Goal: Transaction & Acquisition: Purchase product/service

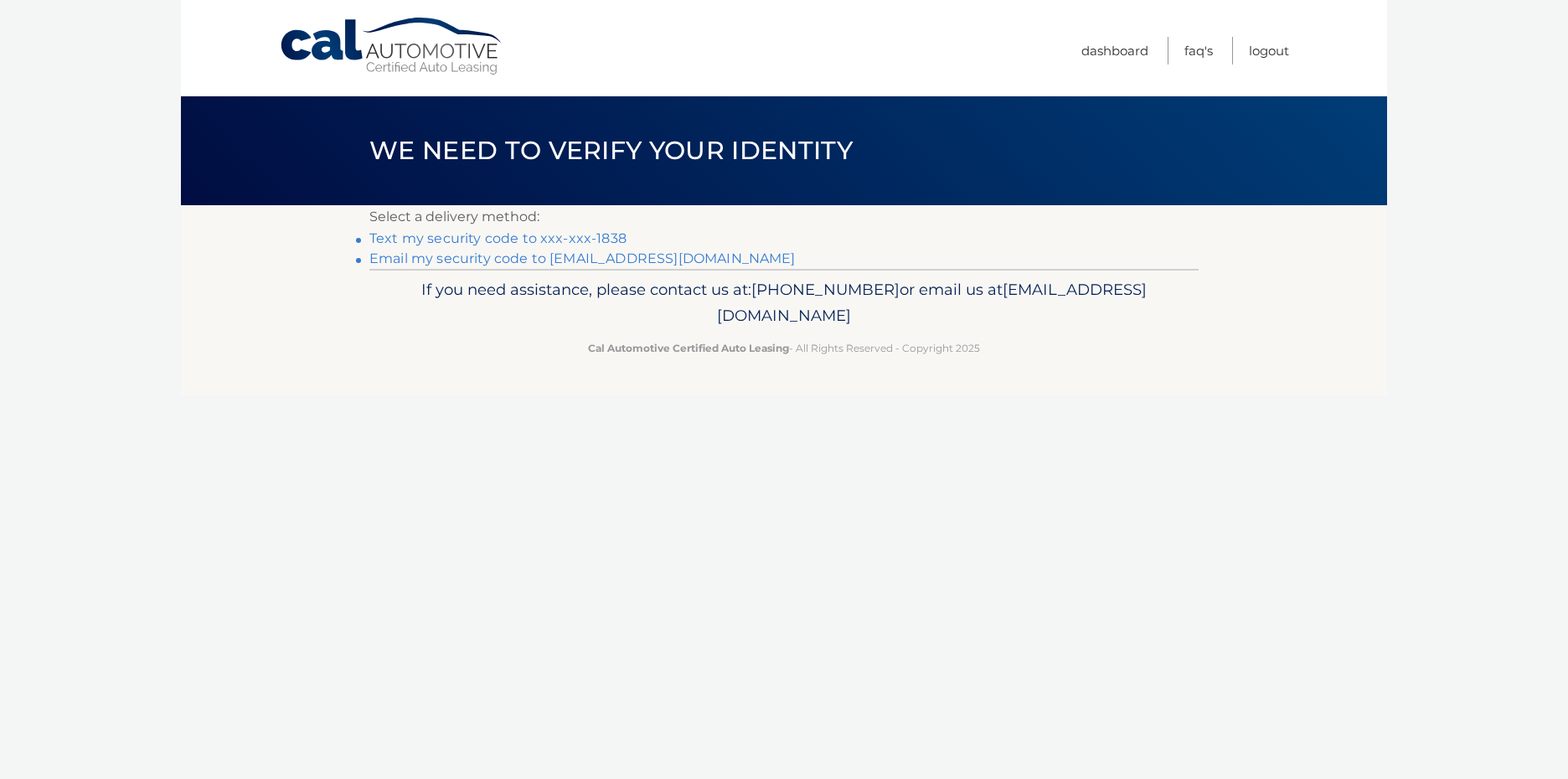
click at [540, 235] on link "Text my security code to xxx-xxx-1838" at bounding box center [498, 238] width 258 height 16
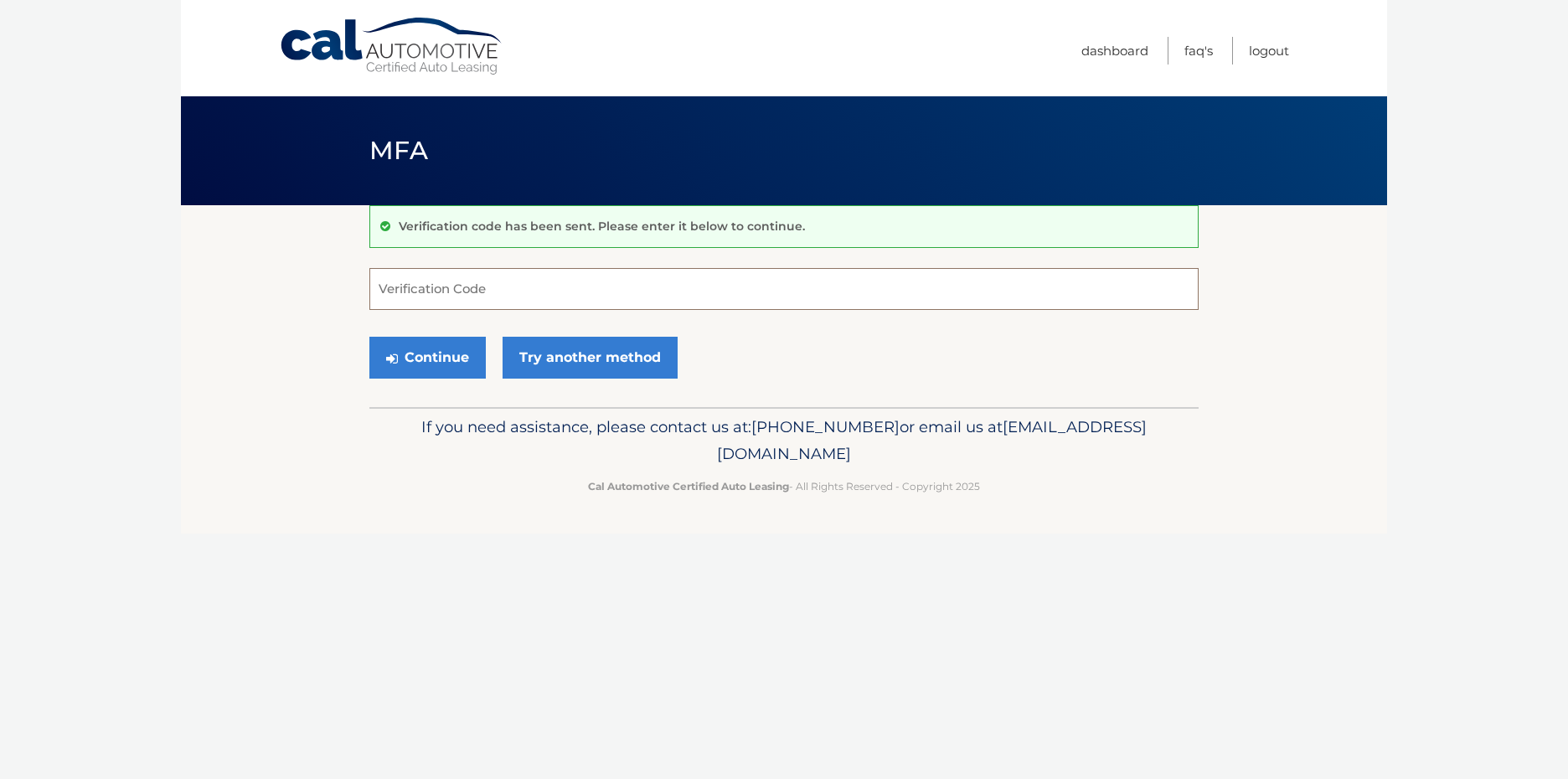
click at [501, 284] on input "Verification Code" at bounding box center [784, 289] width 829 height 42
type input "129870"
click at [448, 352] on button "Continue" at bounding box center [428, 358] width 116 height 42
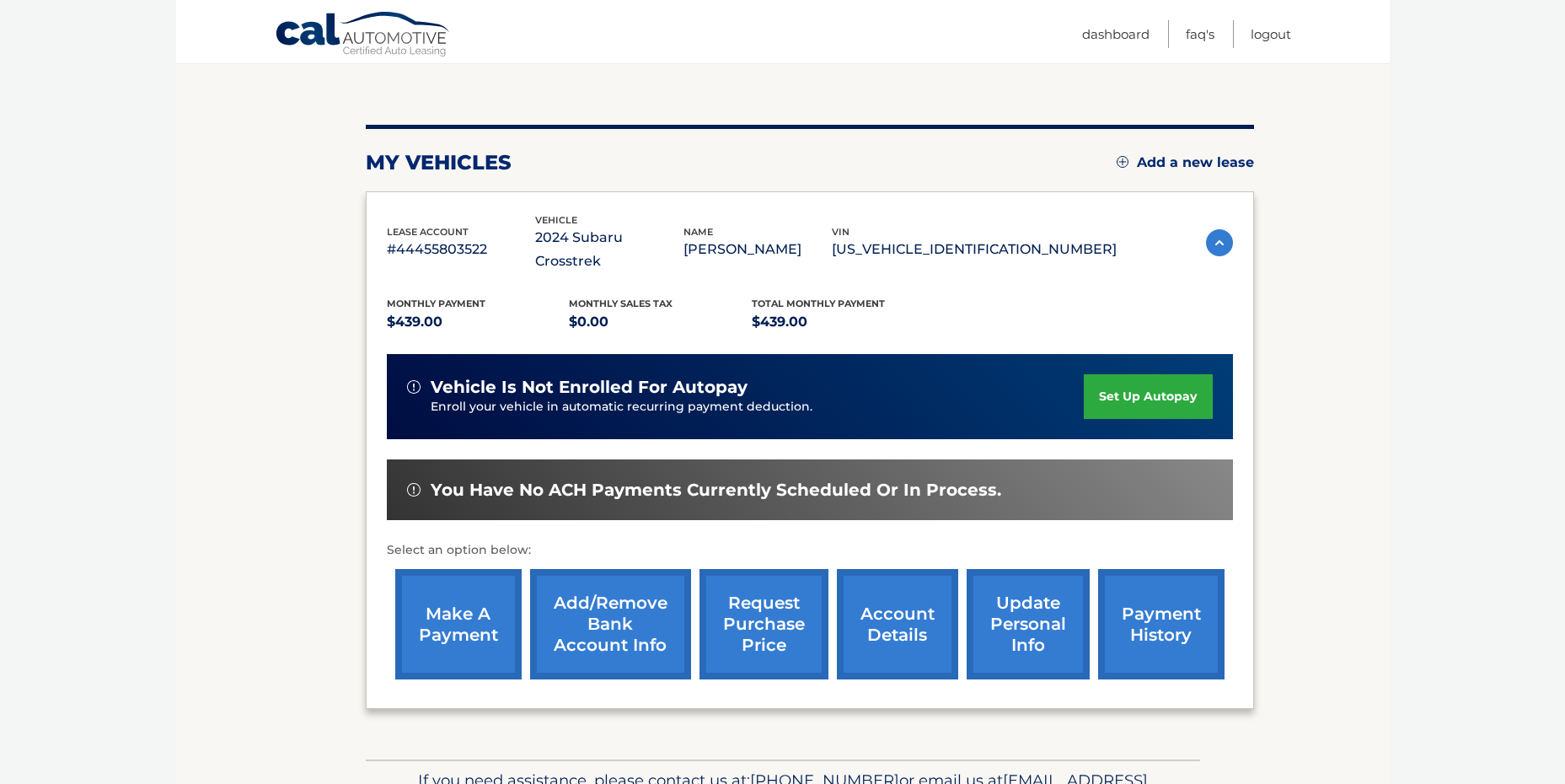
scroll to position [168, 0]
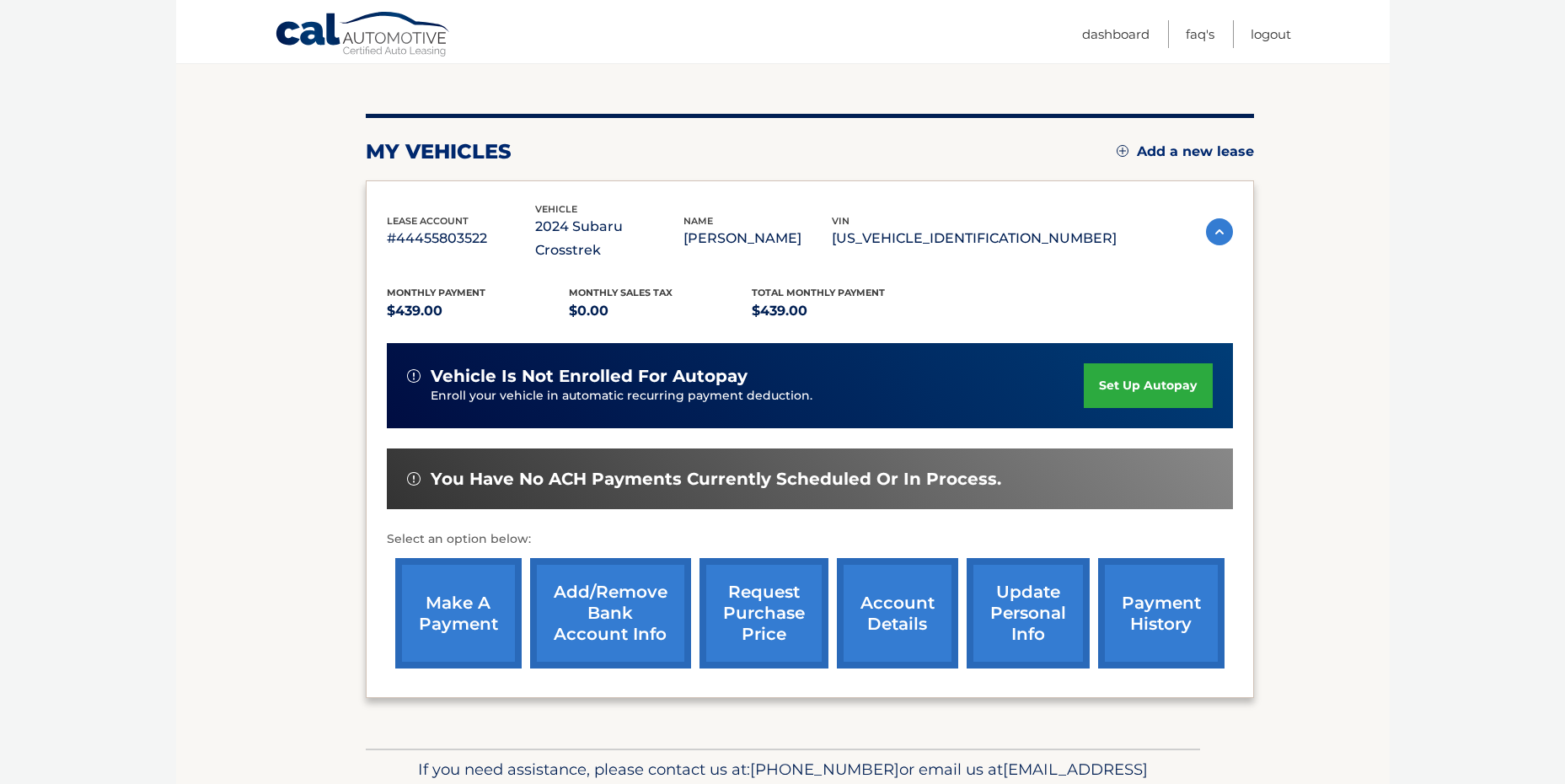
click at [481, 594] on link "make a payment" at bounding box center [458, 613] width 126 height 110
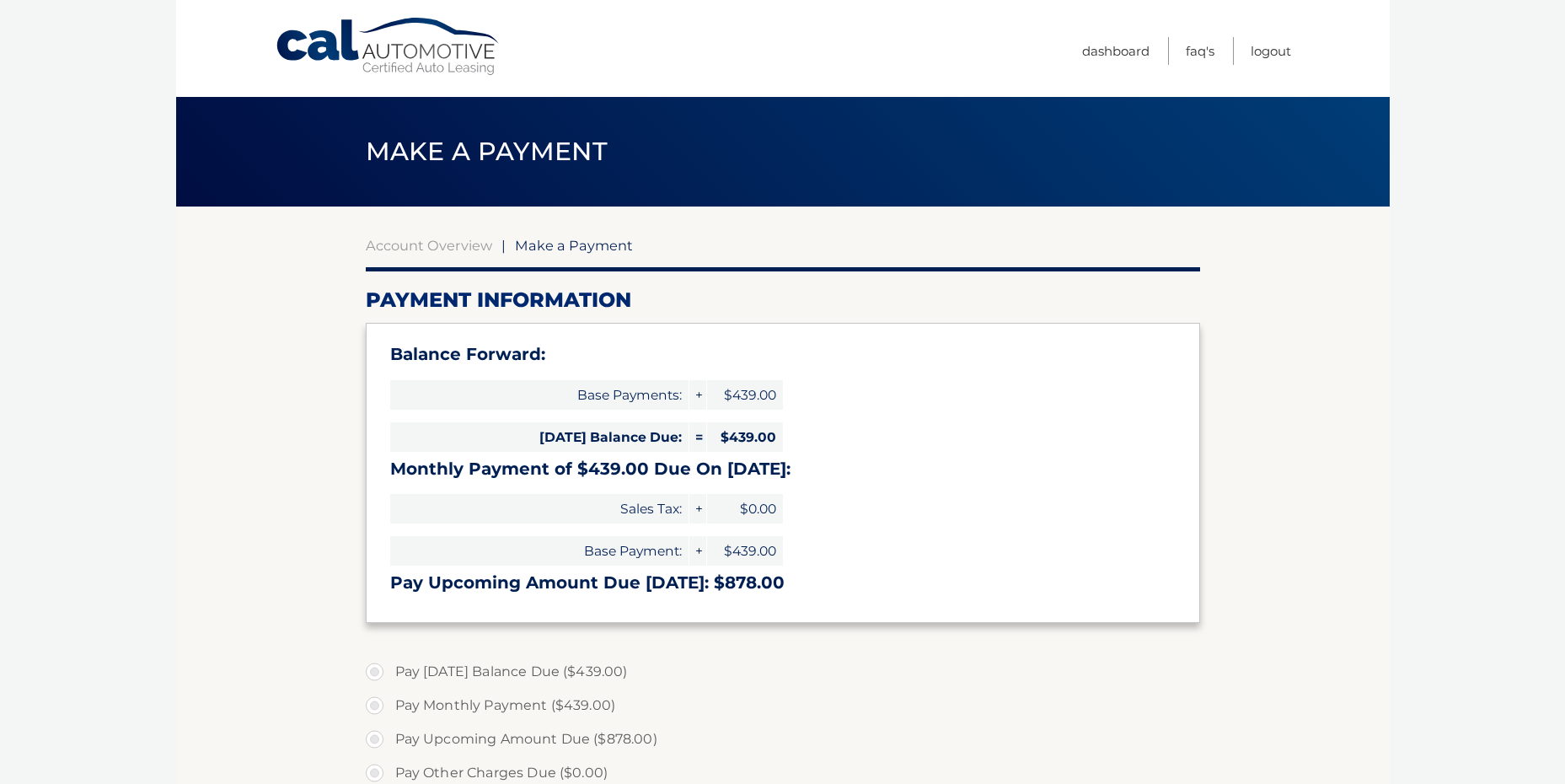
select select "MjgxM2ZiYzItZGFjYS00MjQ0LWEwNWItYjBhN2U3MThmZjZl"
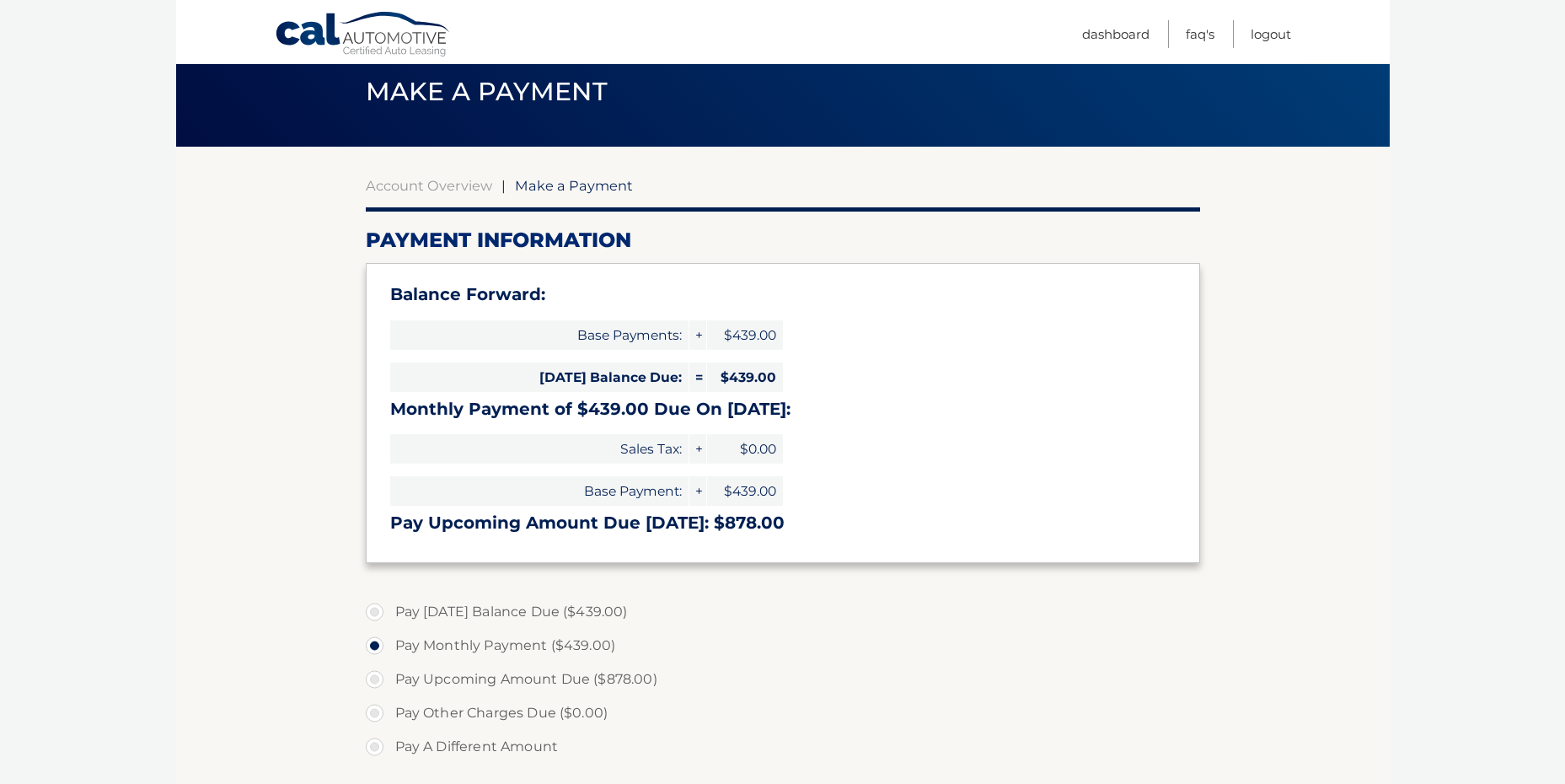
scroll to position [168, 0]
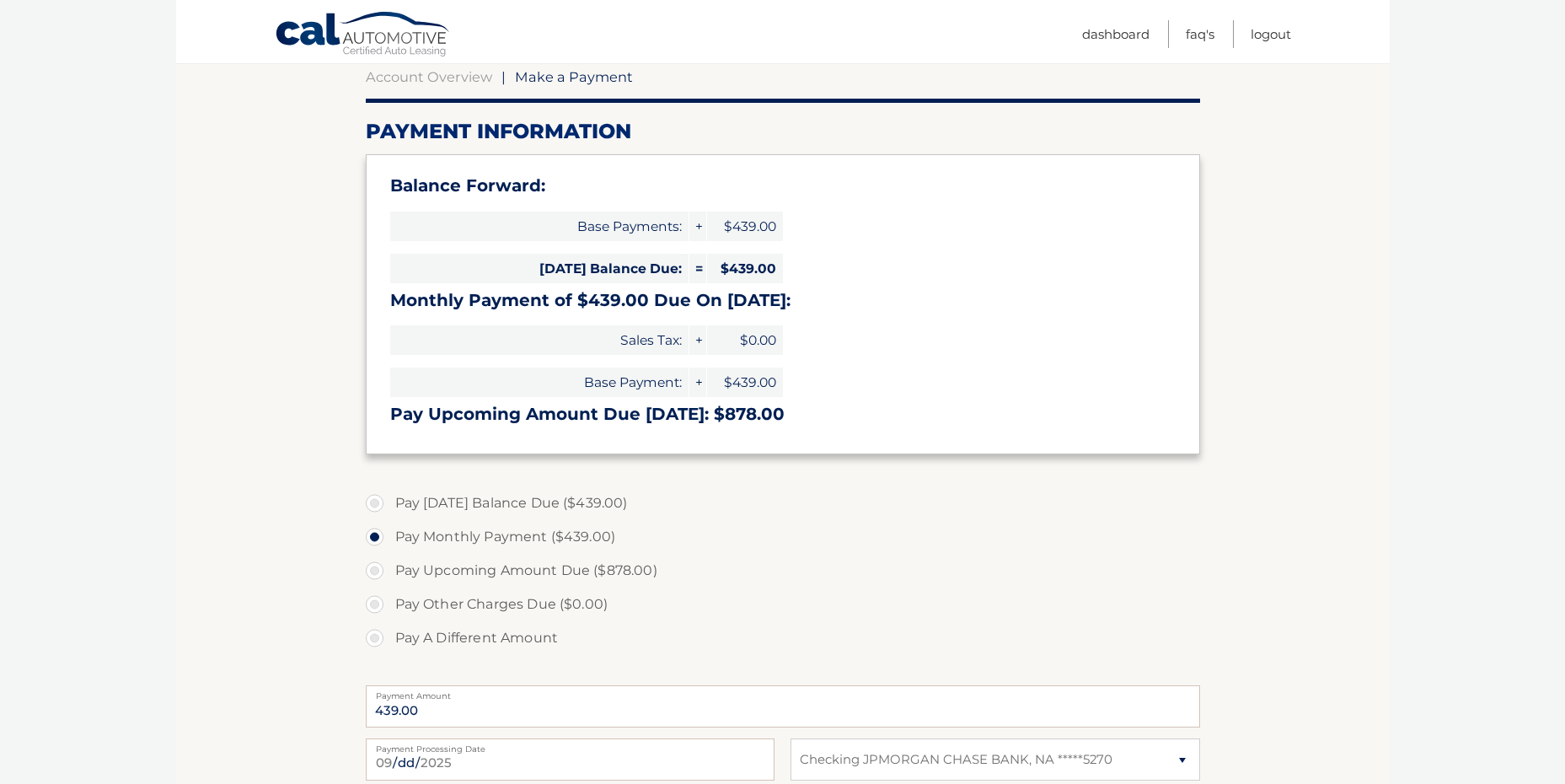
click at [374, 501] on label "Pay Today's Balance Due ($439.00)" at bounding box center [782, 503] width 834 height 34
click at [374, 501] on input "Pay Today's Balance Due ($439.00)" at bounding box center [381, 500] width 17 height 27
radio input "true"
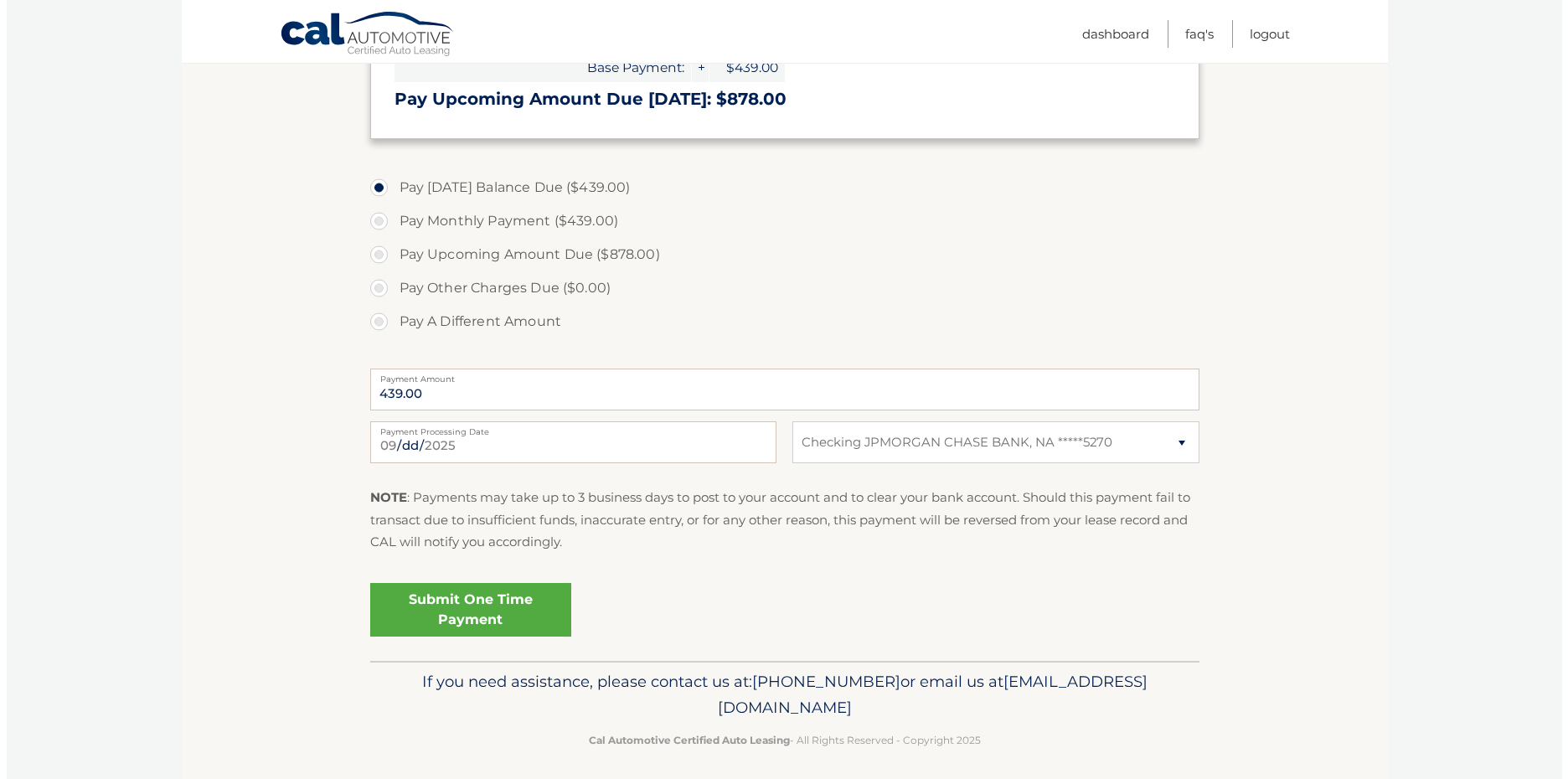
scroll to position [489, 0]
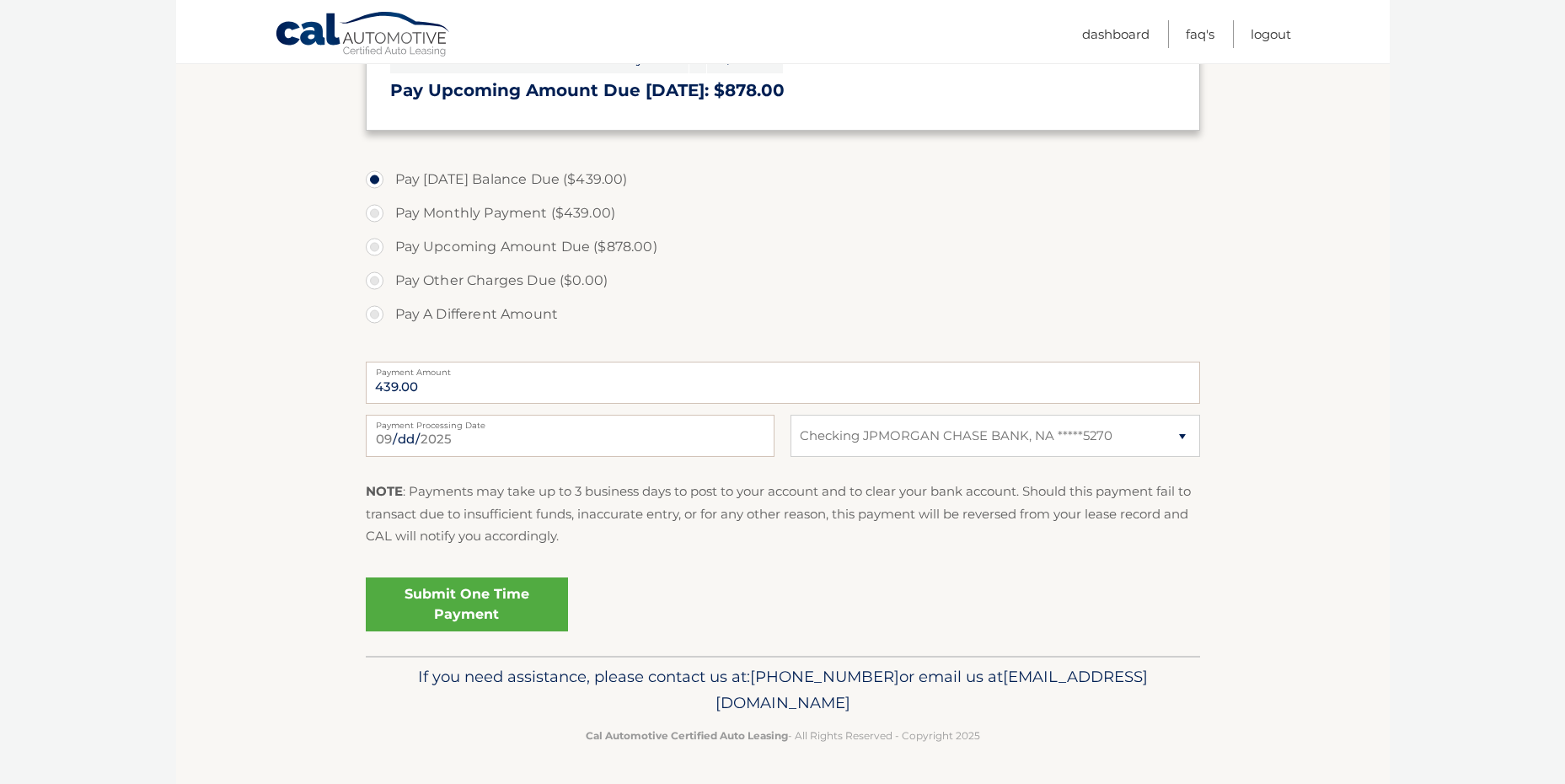
click at [454, 606] on link "Submit One Time Payment" at bounding box center [467, 605] width 202 height 54
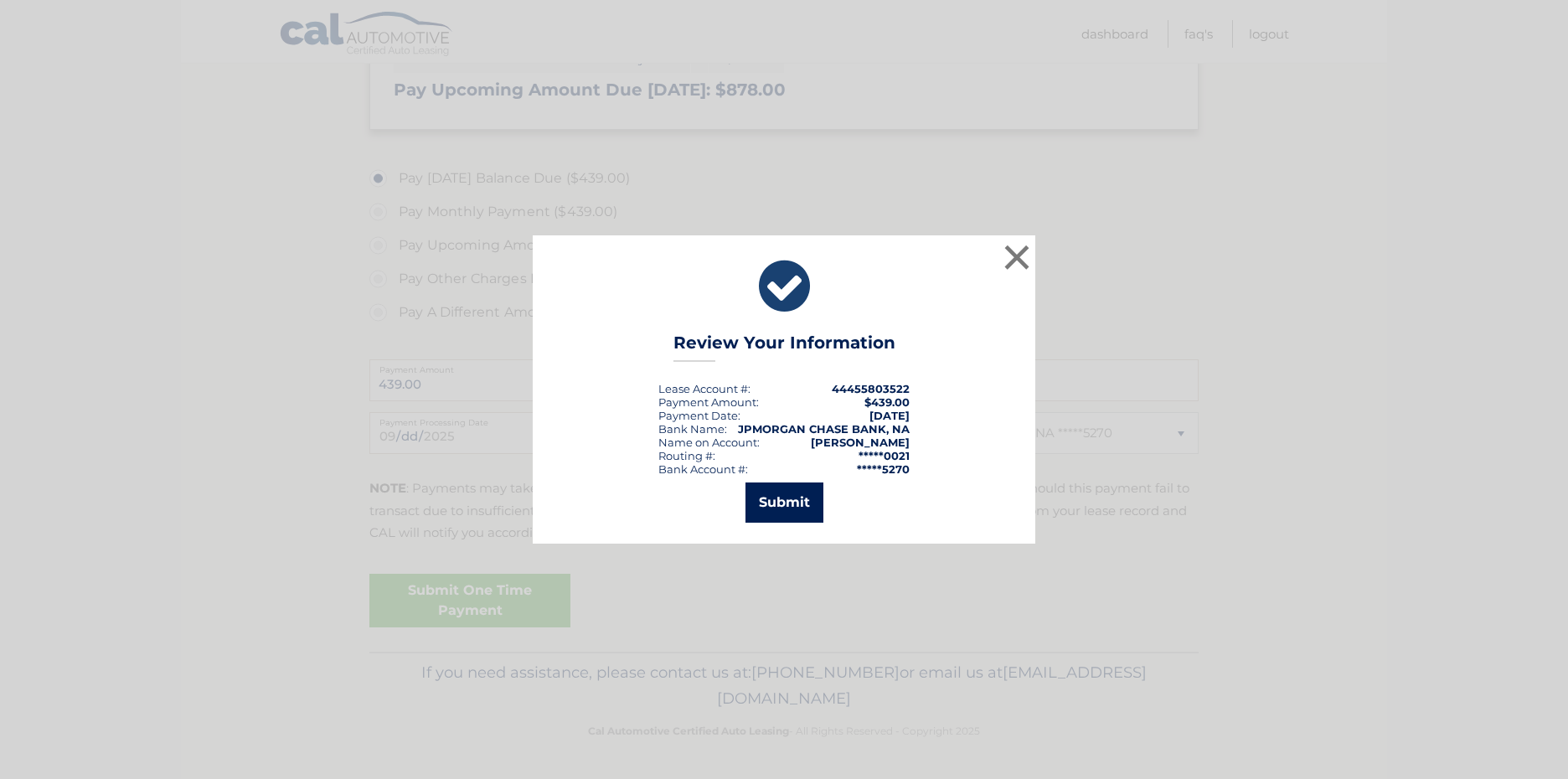
click at [792, 499] on button "Submit" at bounding box center [784, 502] width 78 height 40
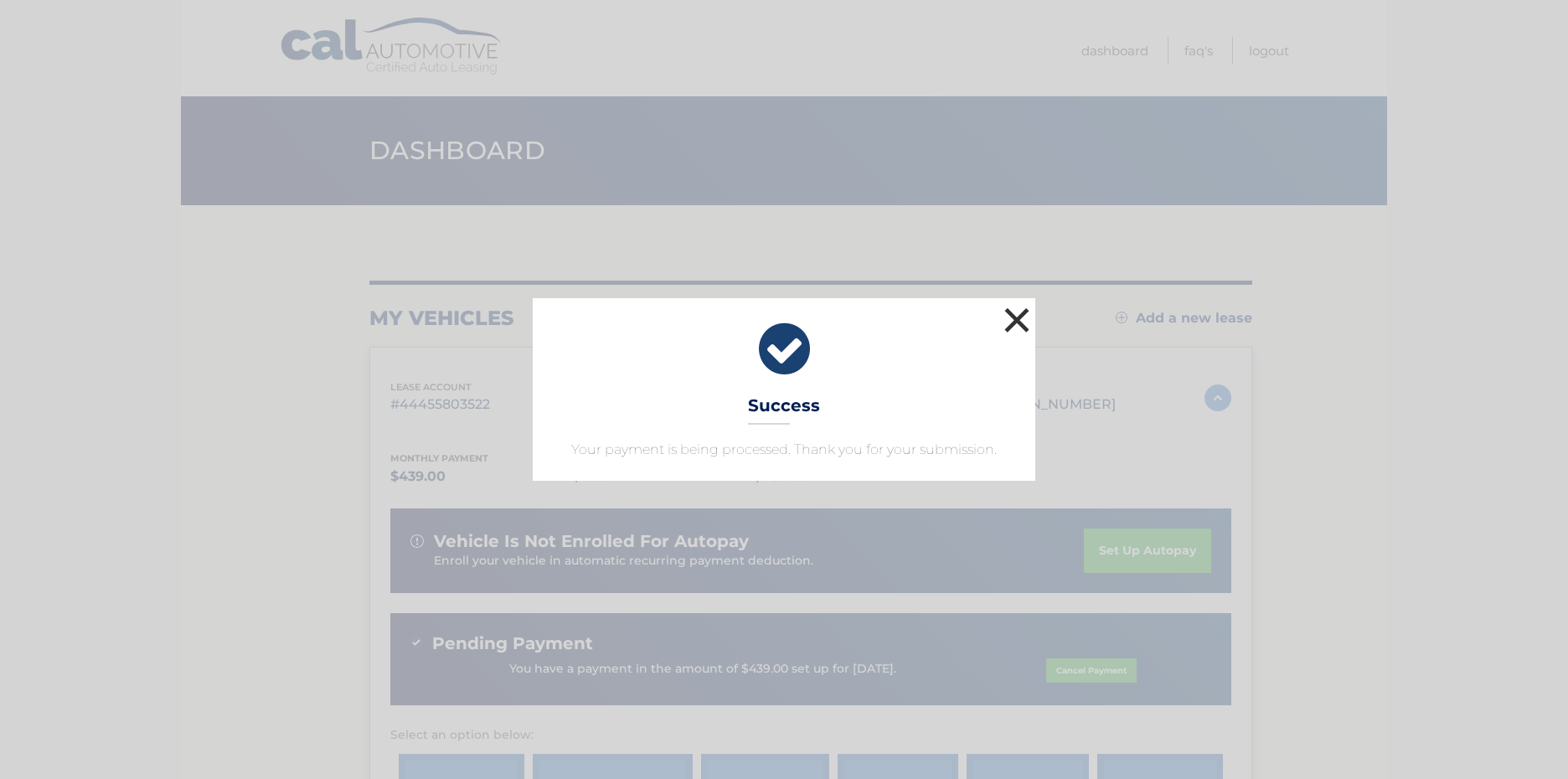
click at [1019, 318] on button "×" at bounding box center [1017, 320] width 34 height 34
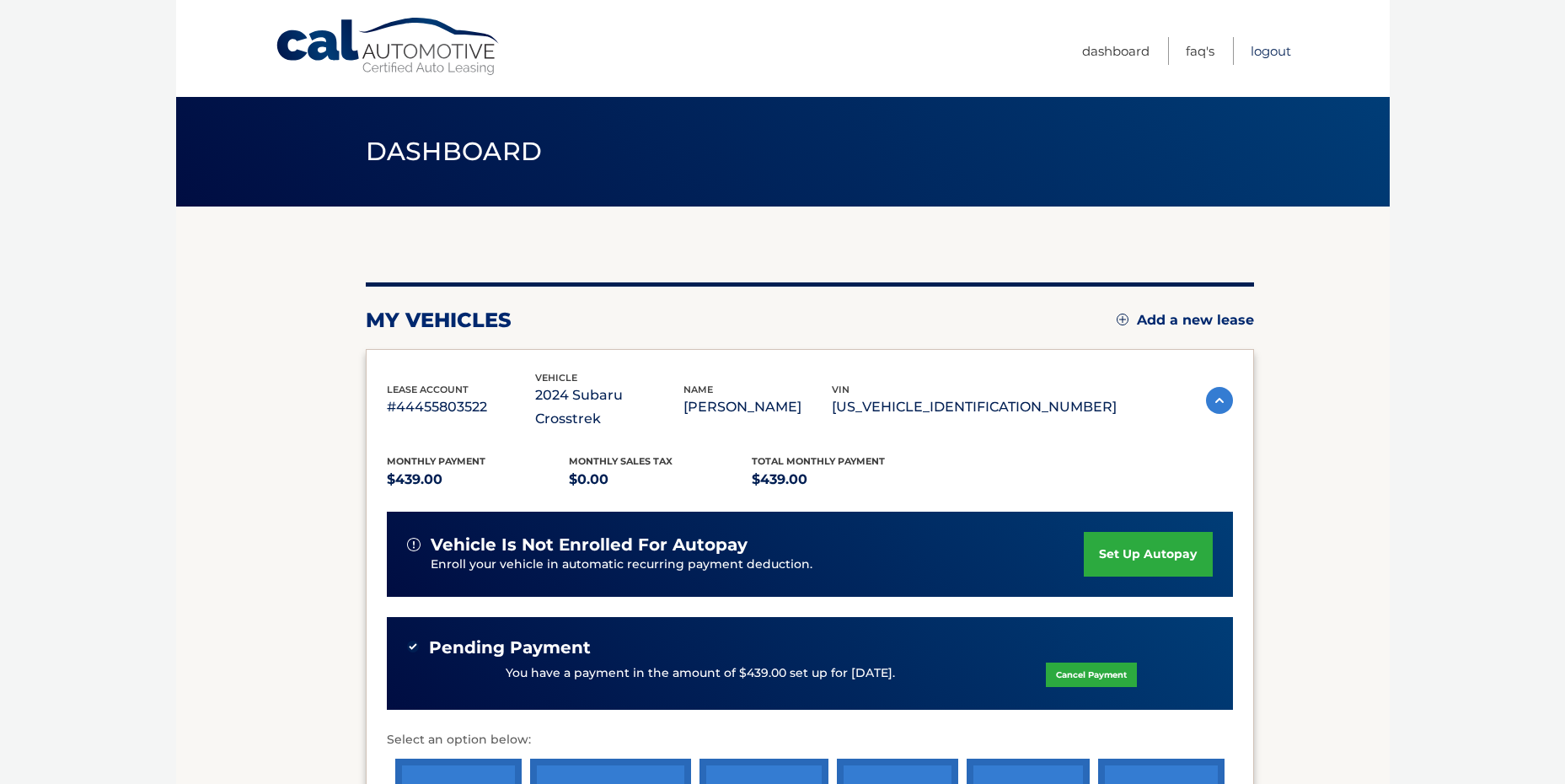
click at [1270, 40] on link "Logout" at bounding box center [1271, 51] width 41 height 28
